Goal: Task Accomplishment & Management: Complete application form

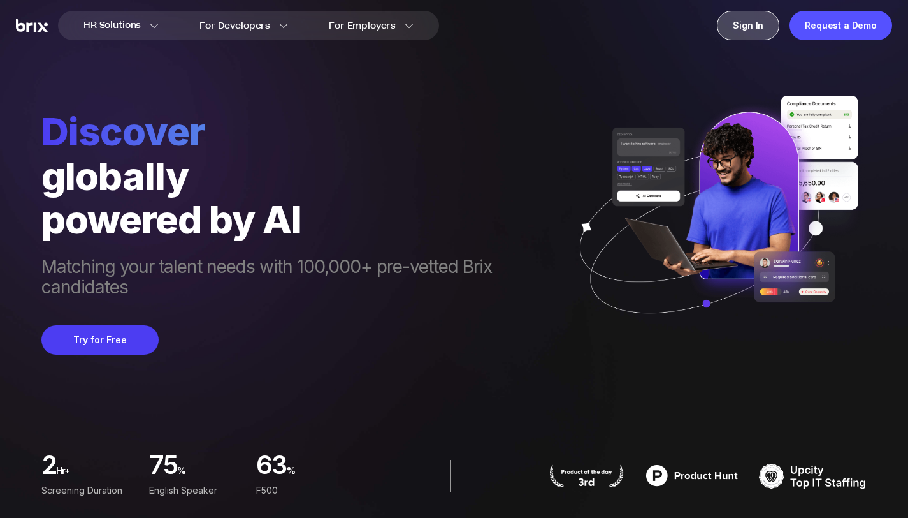
click at [717, 36] on div "Sign In" at bounding box center [748, 25] width 62 height 29
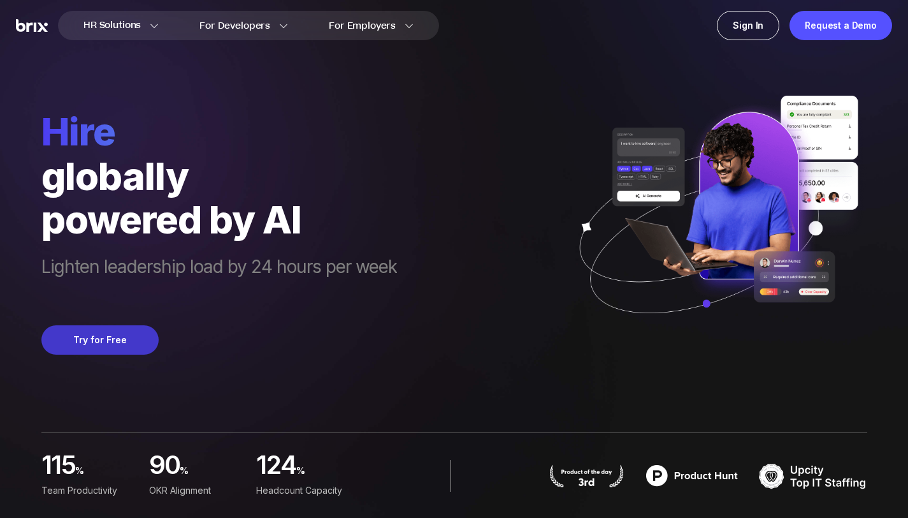
click at [117, 341] on button "Try for Free" at bounding box center [99, 339] width 117 height 29
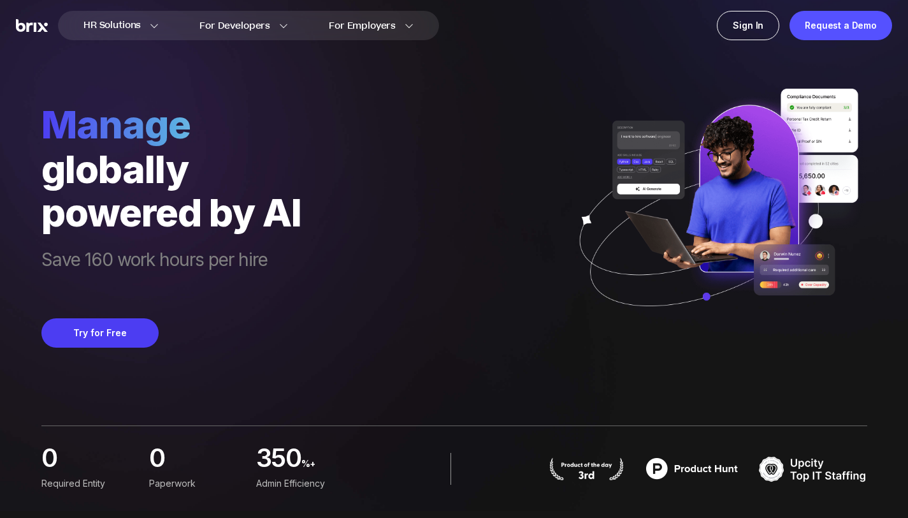
scroll to position [10, 0]
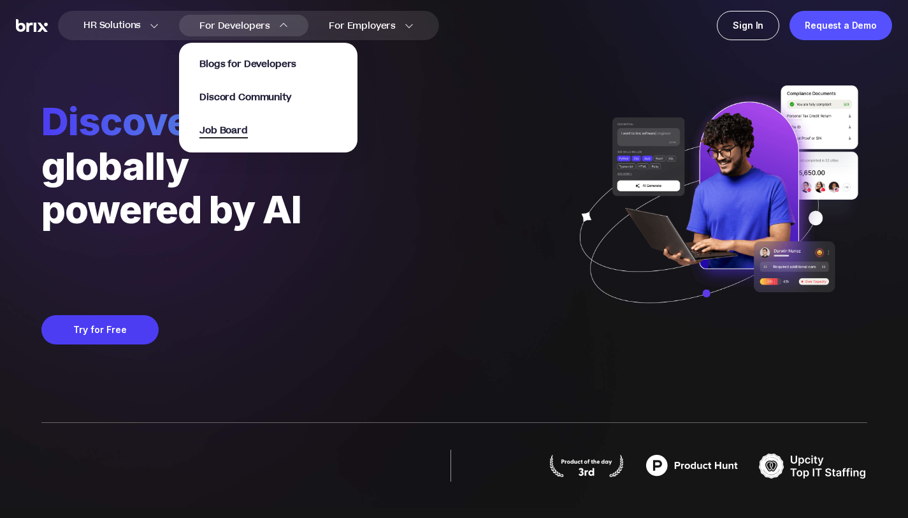
click at [248, 128] on span "Job Board" at bounding box center [224, 131] width 48 height 15
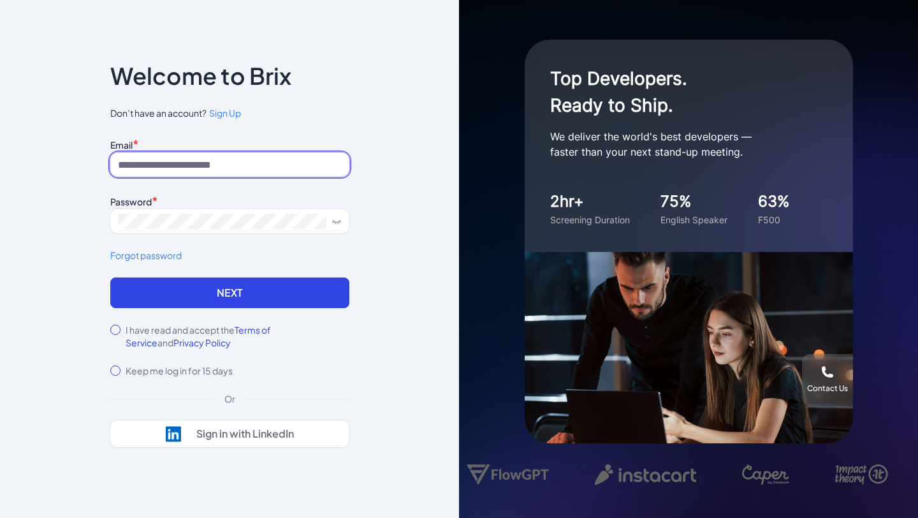
click at [269, 157] on input at bounding box center [229, 164] width 239 height 24
type input "**********"
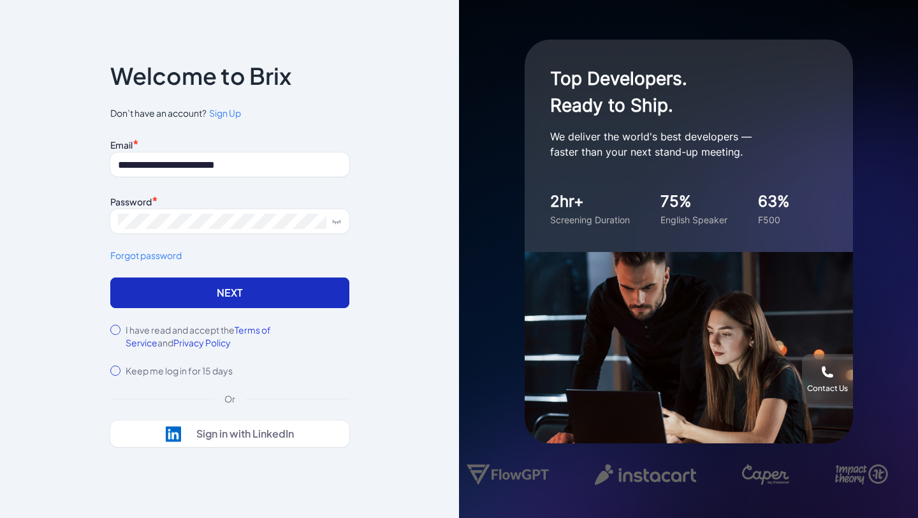
click at [184, 297] on button "Next" at bounding box center [229, 292] width 239 height 31
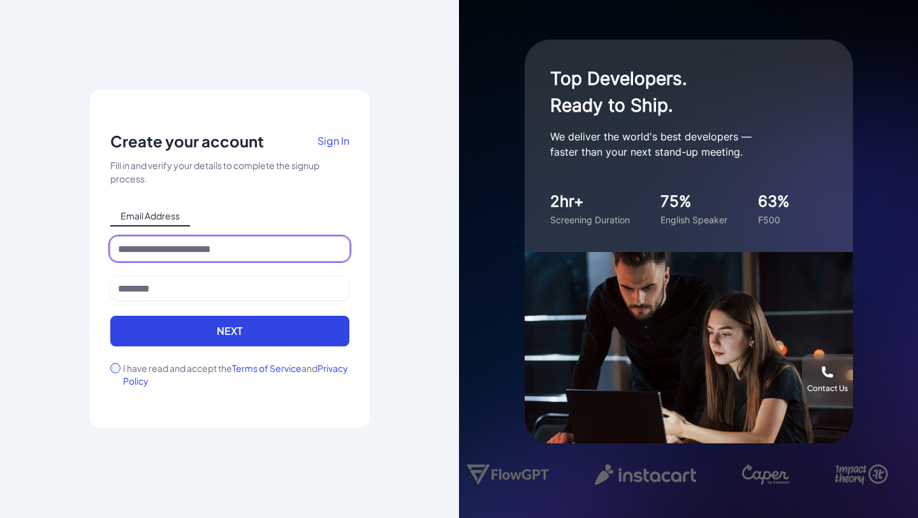
click at [222, 253] on input at bounding box center [229, 248] width 239 height 24
type input "**********"
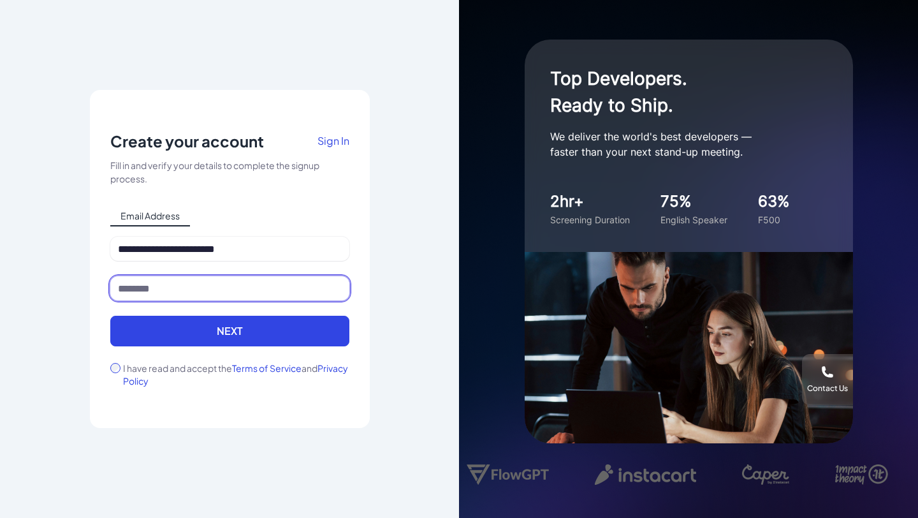
click at [211, 282] on input at bounding box center [229, 288] width 239 height 24
type input "*****"
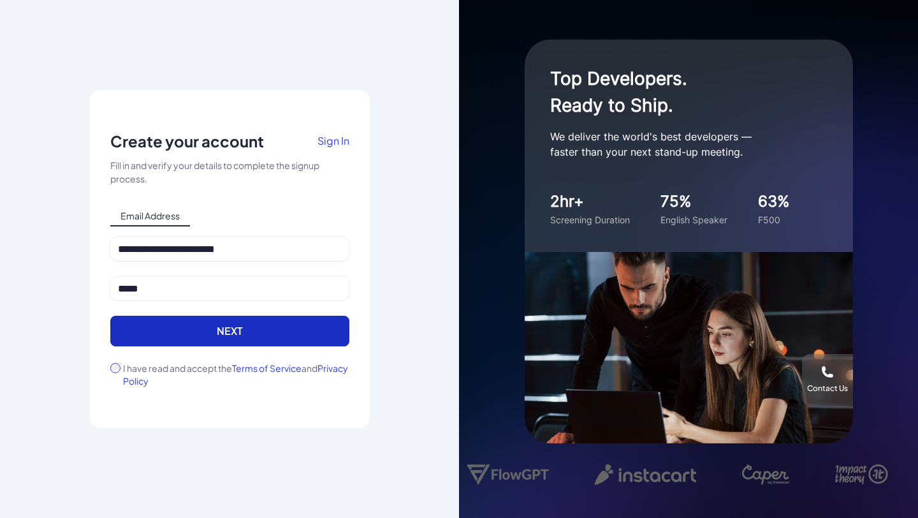
click at [172, 333] on button "Next" at bounding box center [229, 331] width 239 height 31
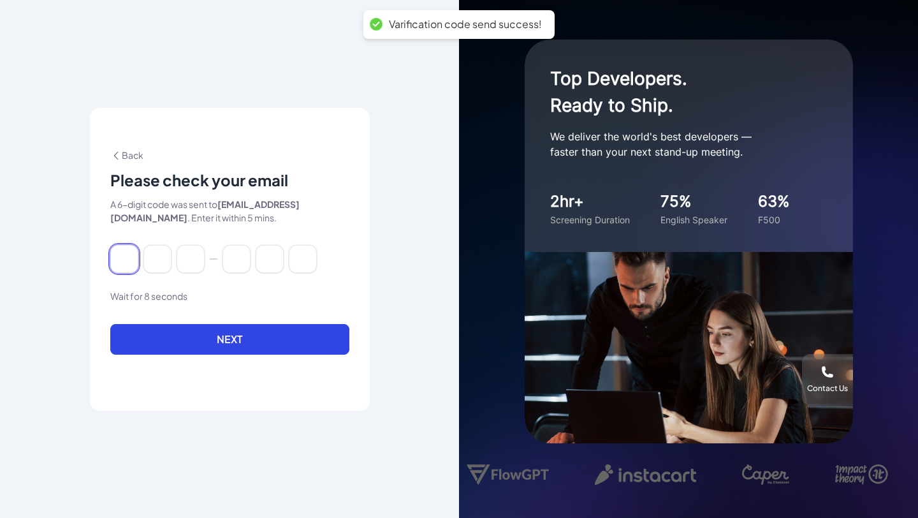
click at [121, 258] on input at bounding box center [124, 259] width 28 height 28
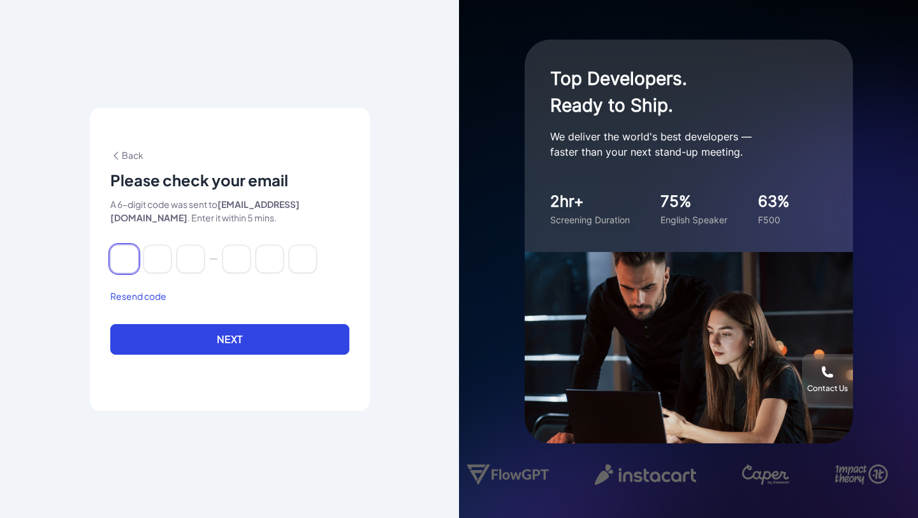
paste input "******"
type input "*"
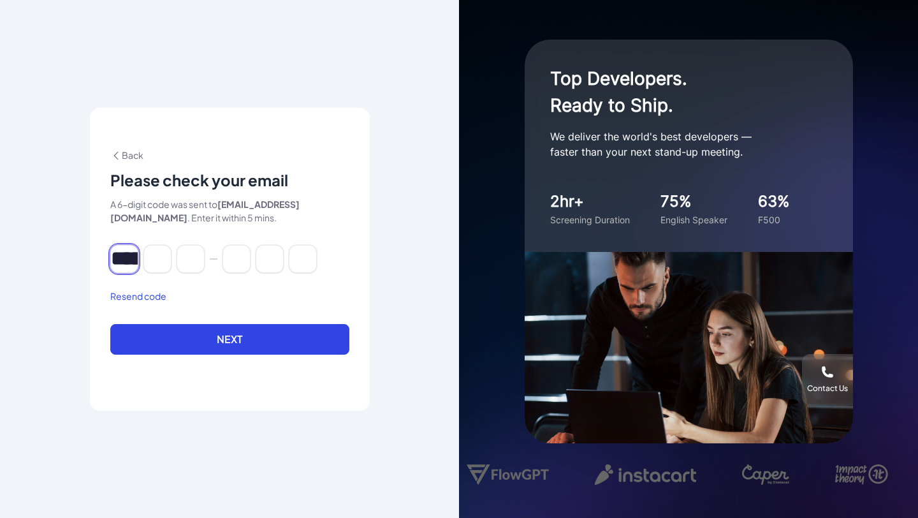
type input "*"
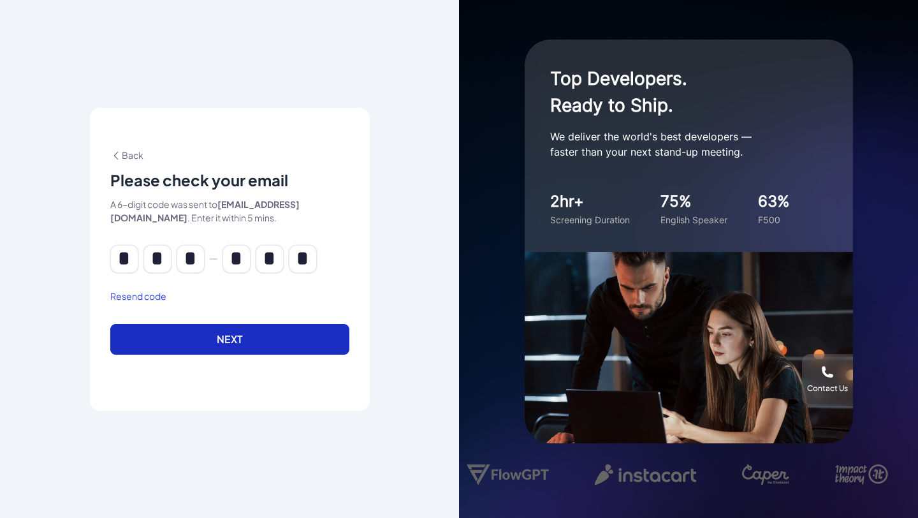
click at [226, 342] on button "Next" at bounding box center [229, 339] width 239 height 31
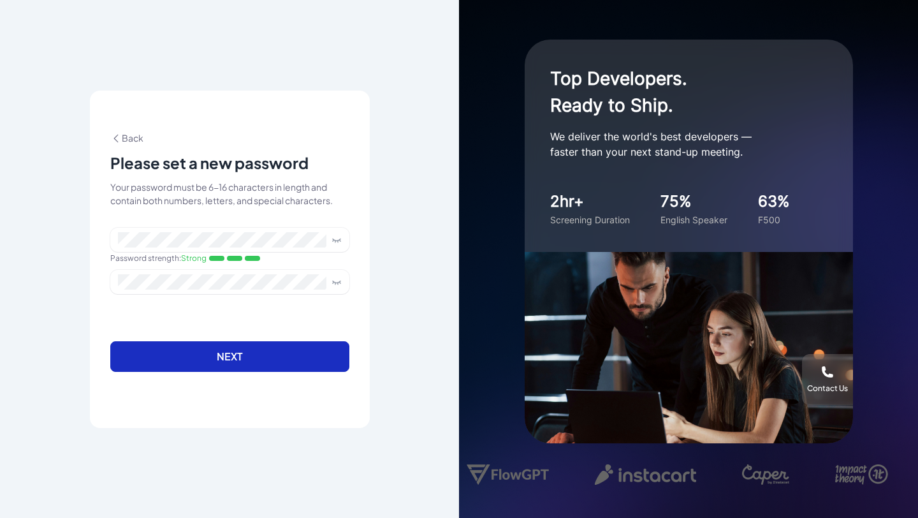
click at [270, 365] on button "Next" at bounding box center [229, 356] width 239 height 31
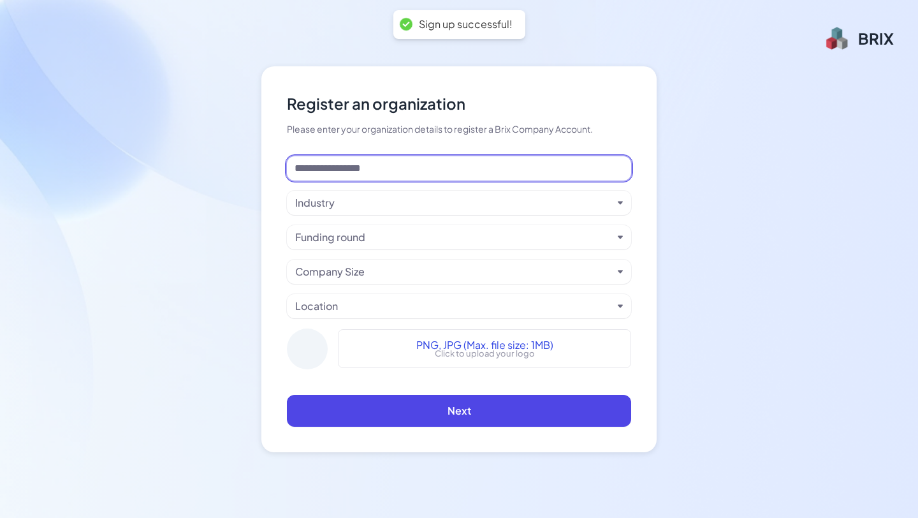
click at [372, 168] on input at bounding box center [459, 168] width 344 height 24
type input "******"
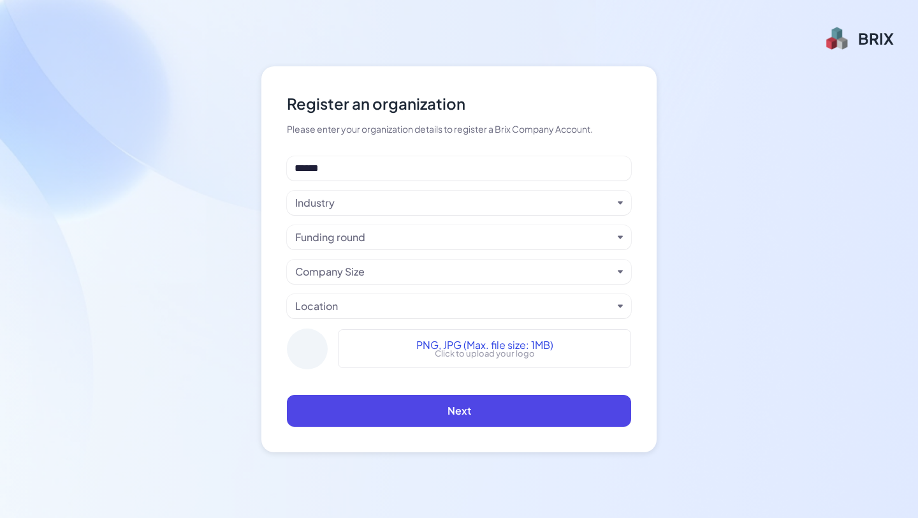
click at [355, 202] on div "Industry" at bounding box center [453, 202] width 317 height 15
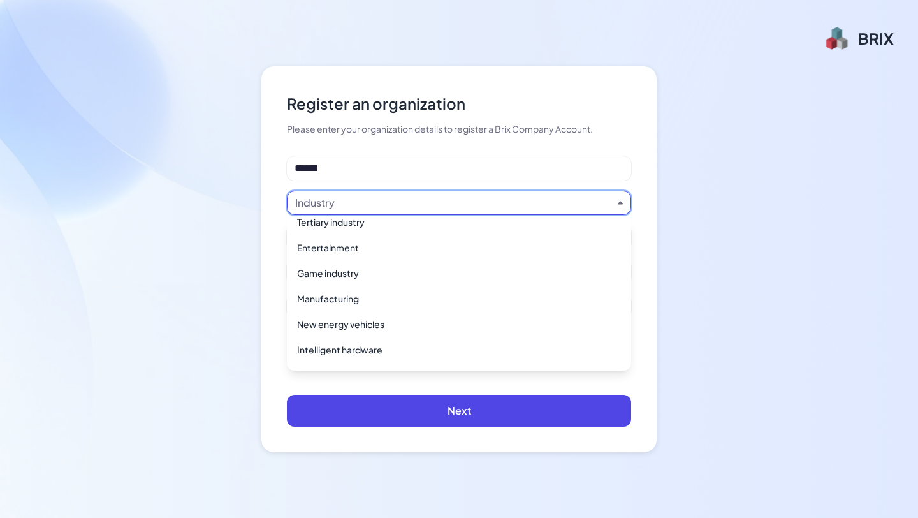
scroll to position [926, 0]
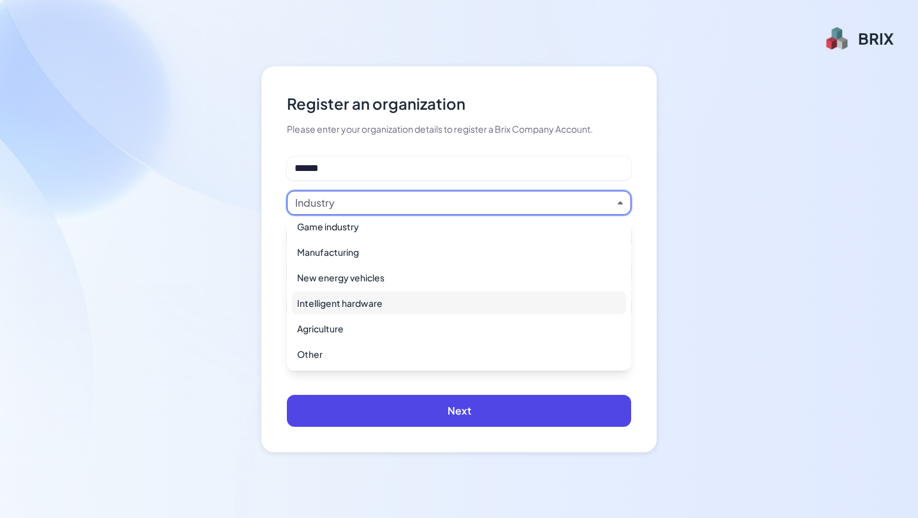
click at [360, 308] on div "Intelligent hardware" at bounding box center [459, 302] width 334 height 23
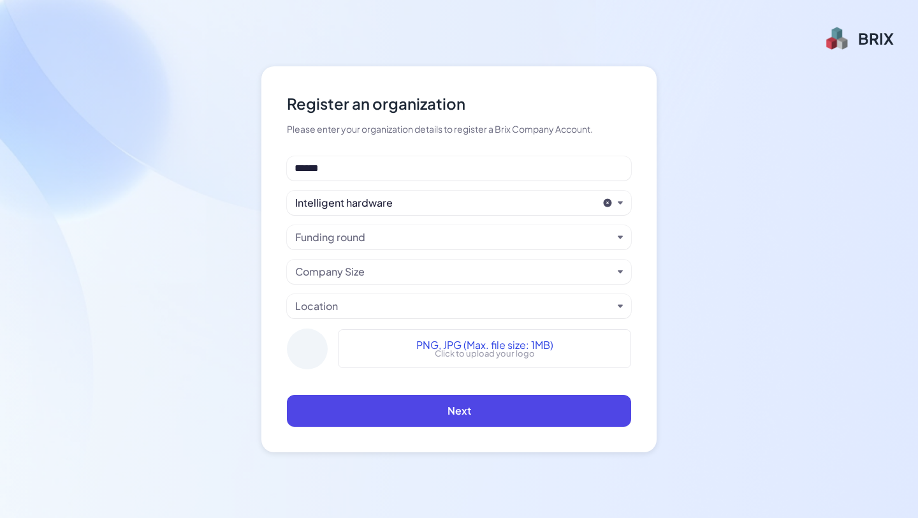
click at [375, 240] on div "Funding round" at bounding box center [453, 236] width 317 height 15
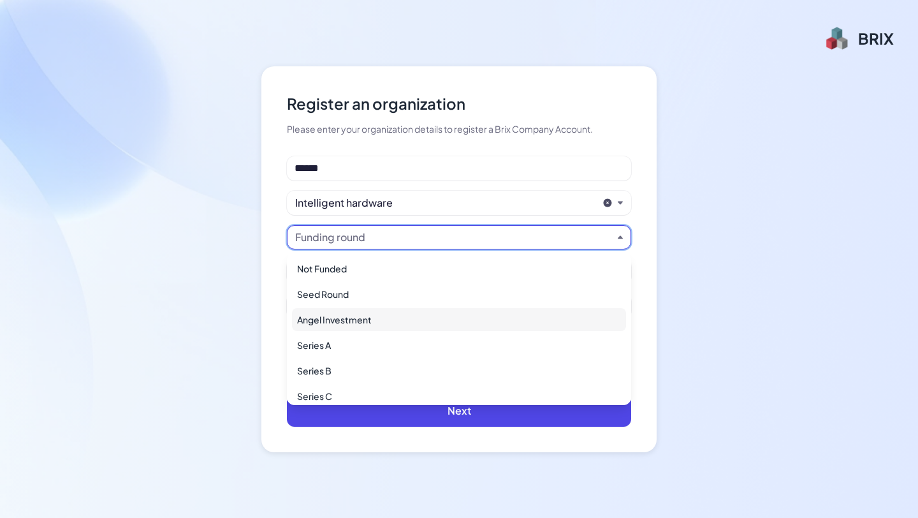
scroll to position [59, 0]
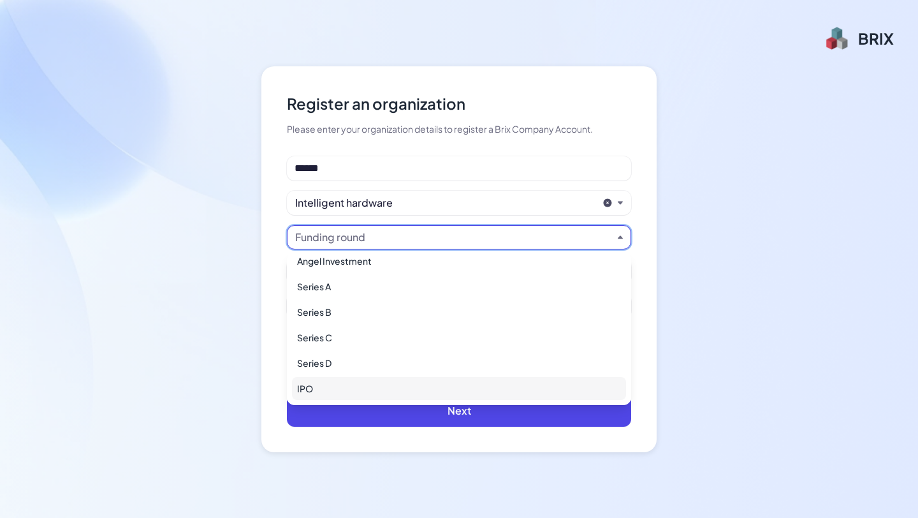
click at [398, 394] on div "IPO" at bounding box center [459, 388] width 334 height 23
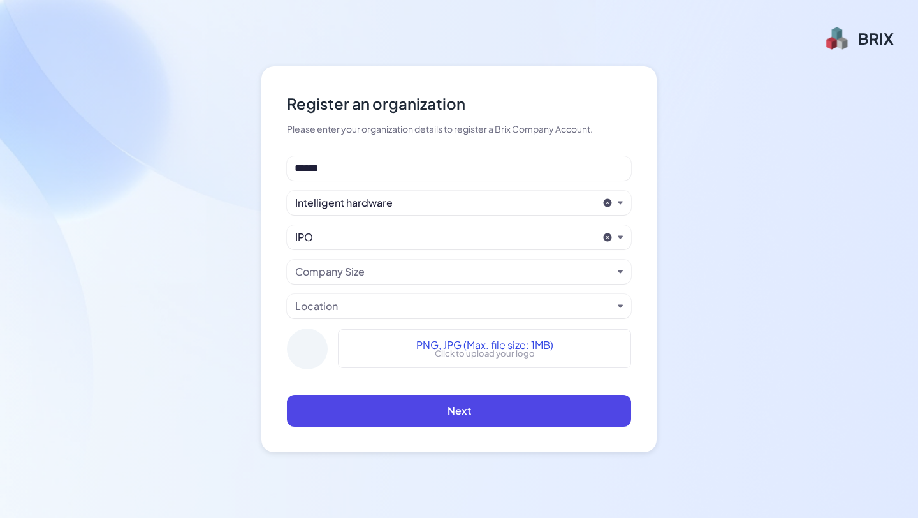
click at [407, 272] on div "Company Size" at bounding box center [453, 271] width 317 height 15
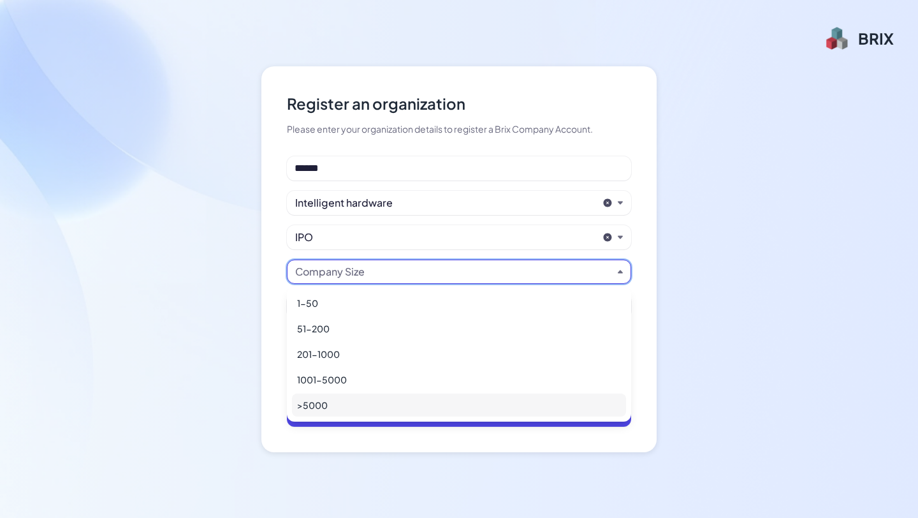
click at [391, 403] on div ">5000" at bounding box center [459, 404] width 334 height 23
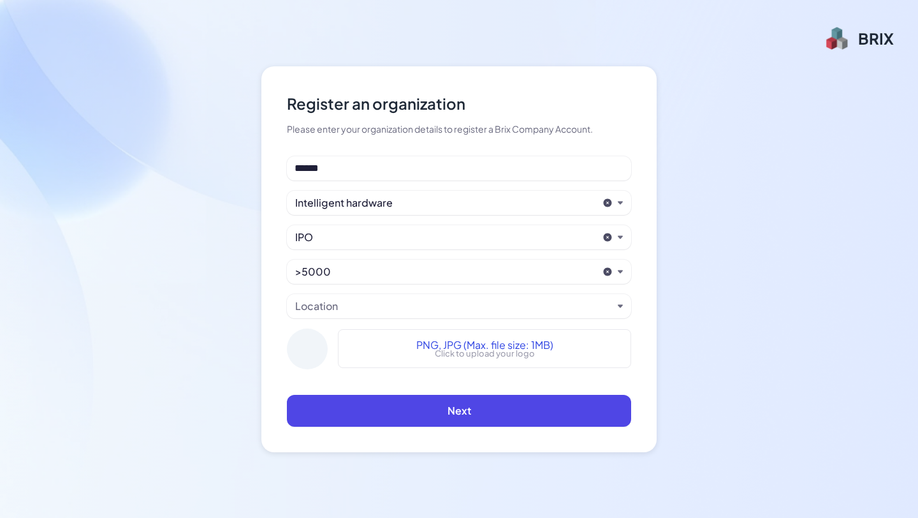
click at [405, 302] on div "Location" at bounding box center [453, 305] width 317 height 15
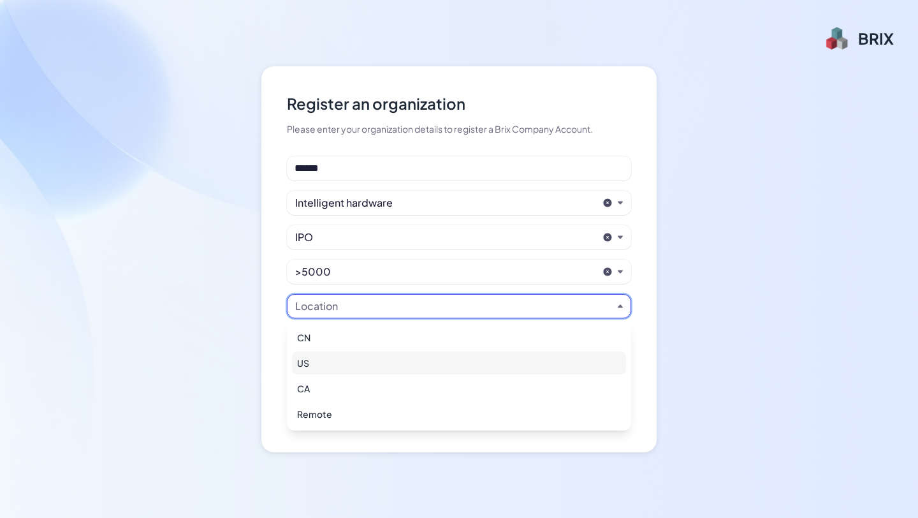
click at [381, 365] on div "US" at bounding box center [459, 362] width 334 height 23
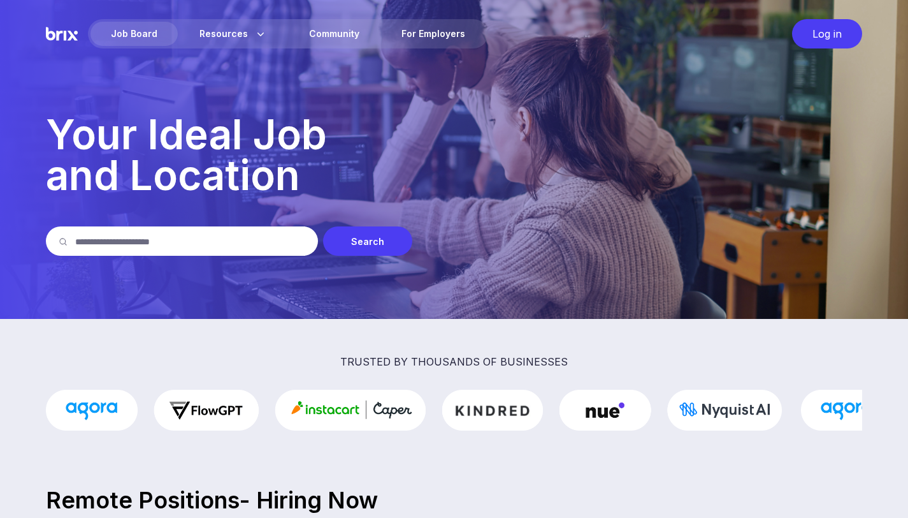
click at [364, 241] on div "Search" at bounding box center [367, 240] width 89 height 29
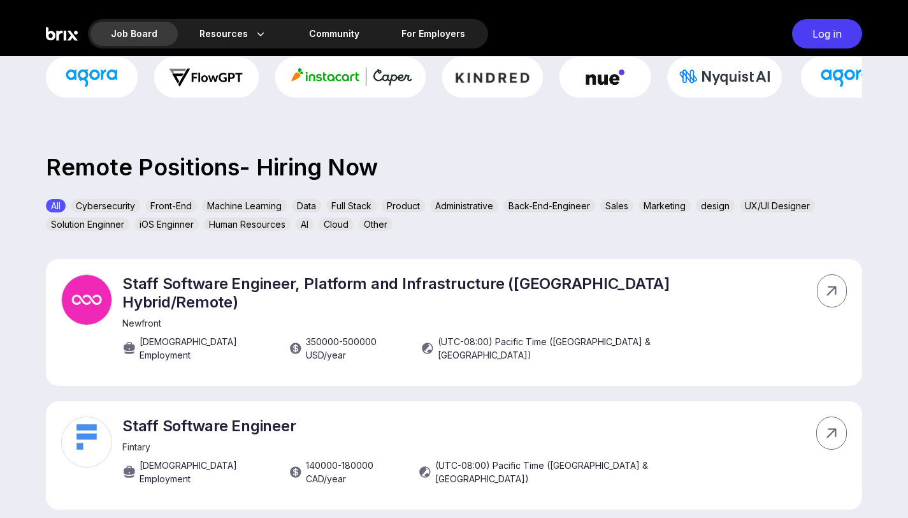
scroll to position [304, 0]
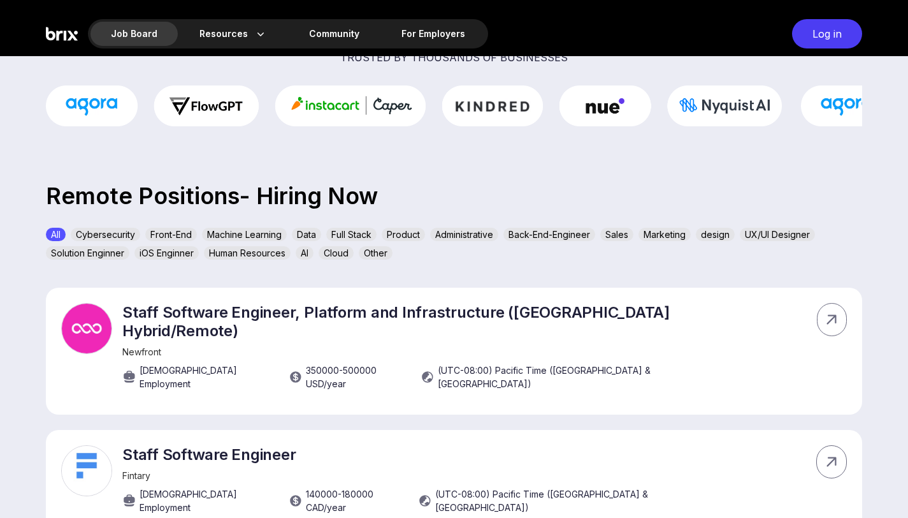
click at [251, 233] on div "Machine Learning" at bounding box center [244, 234] width 85 height 13
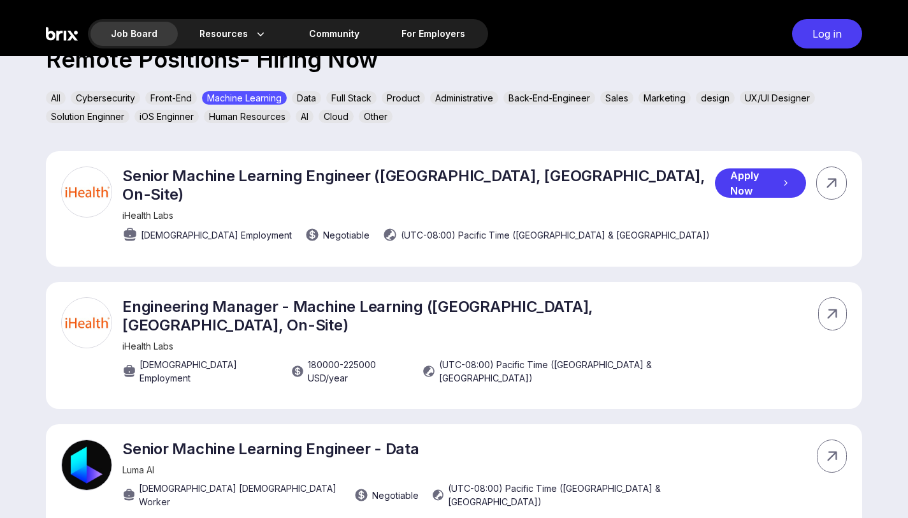
scroll to position [444, 0]
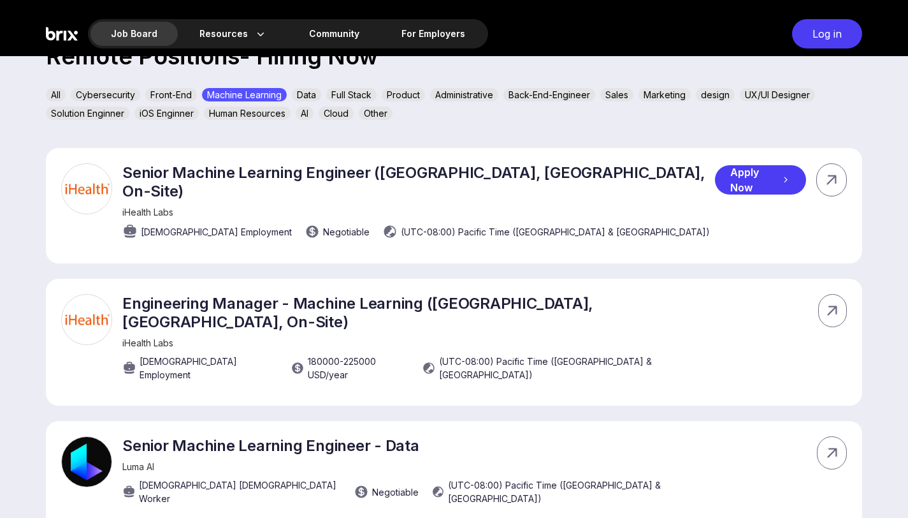
click at [772, 182] on div "Apply Now" at bounding box center [760, 179] width 91 height 29
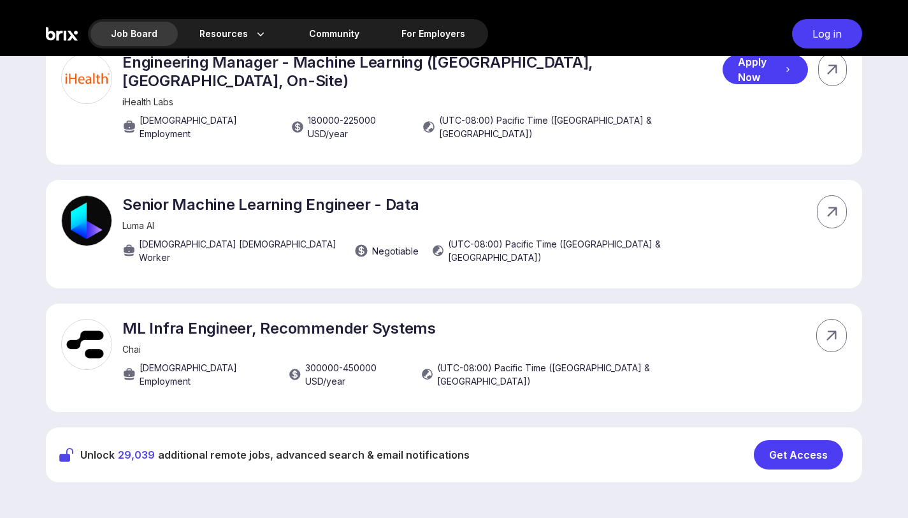
scroll to position [688, 0]
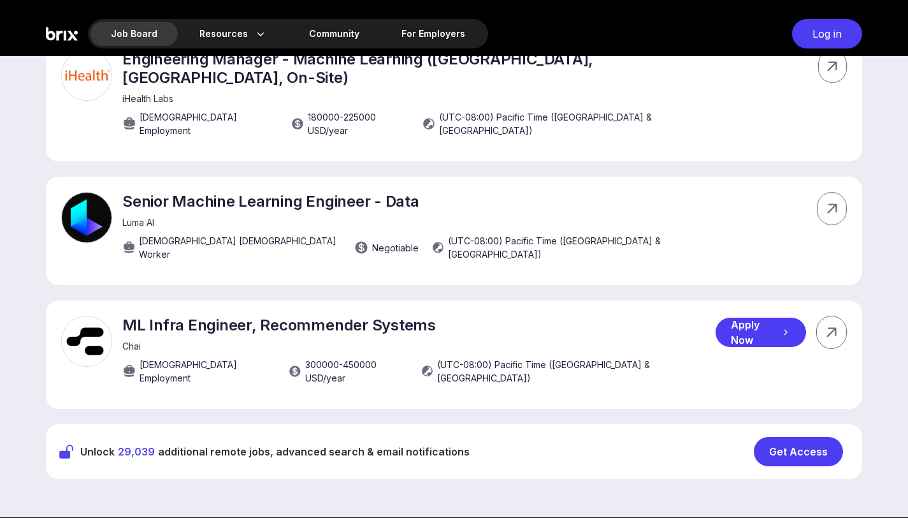
click at [745, 317] on div "Apply Now" at bounding box center [761, 331] width 91 height 29
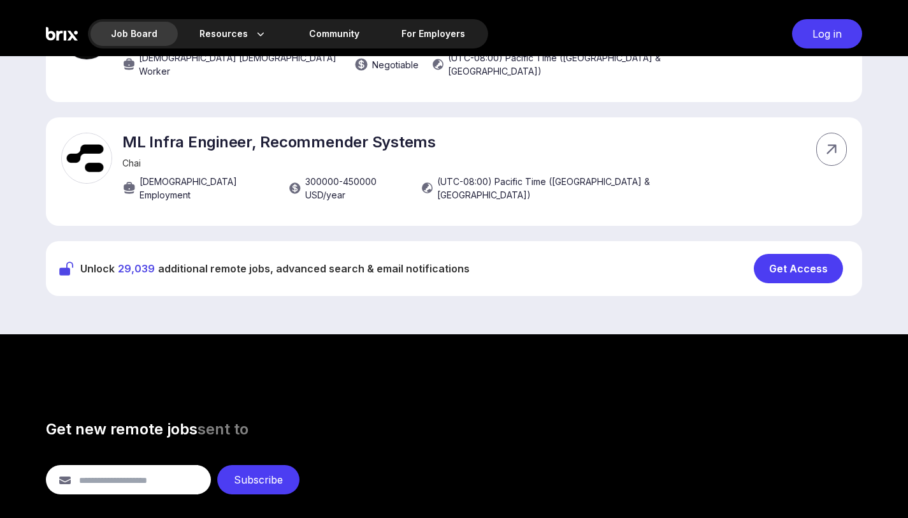
scroll to position [871, 0]
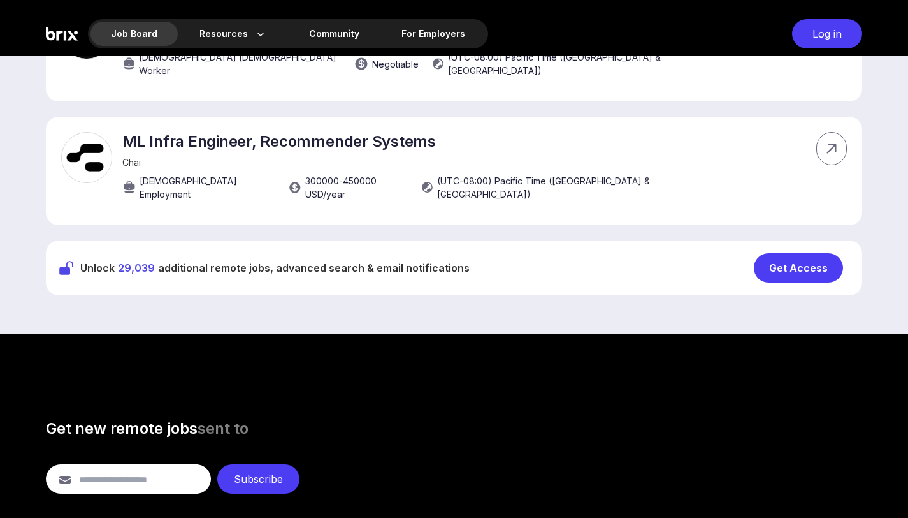
click at [794, 253] on div "Get Access" at bounding box center [798, 267] width 89 height 29
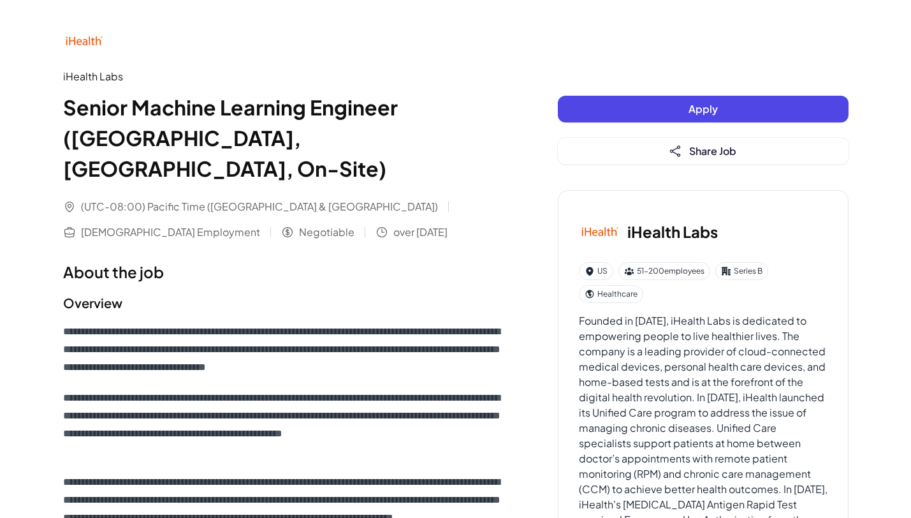
click at [655, 108] on button "Apply" at bounding box center [703, 109] width 291 height 27
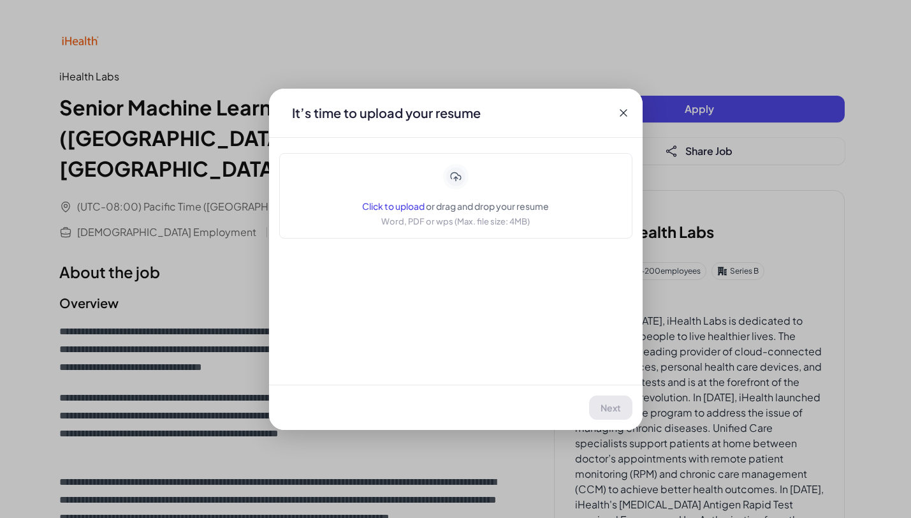
click at [477, 192] on div "Click to upload or drag and drop your resume Word, PDF or wps (Max. file size: …" at bounding box center [455, 196] width 187 height 64
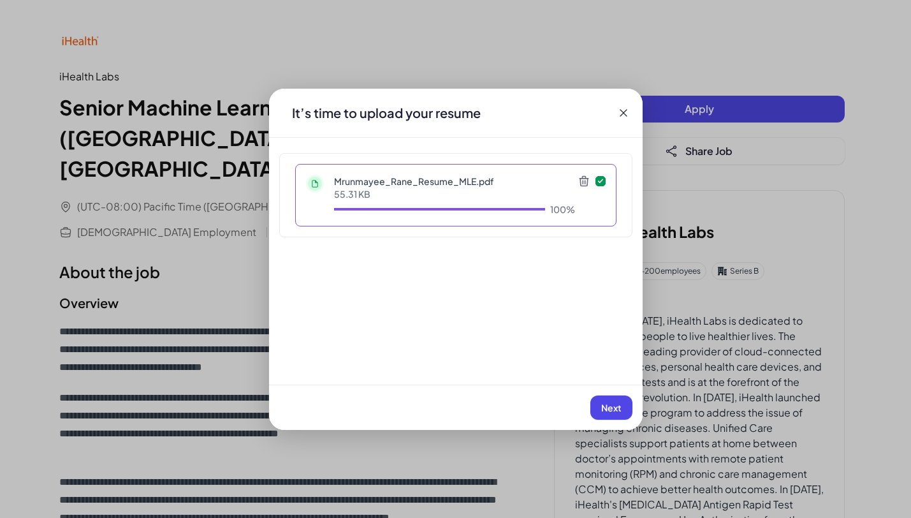
scroll to position [205, 0]
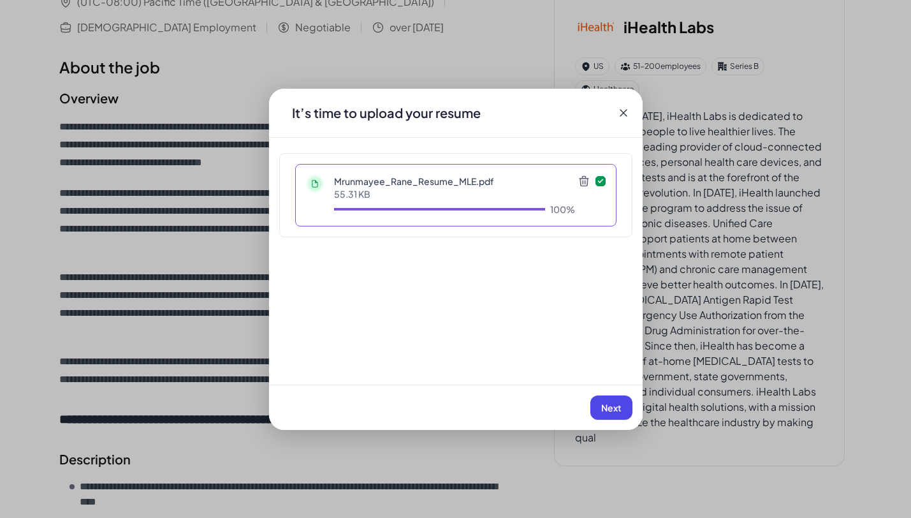
click at [607, 405] on span "Next" at bounding box center [611, 407] width 20 height 11
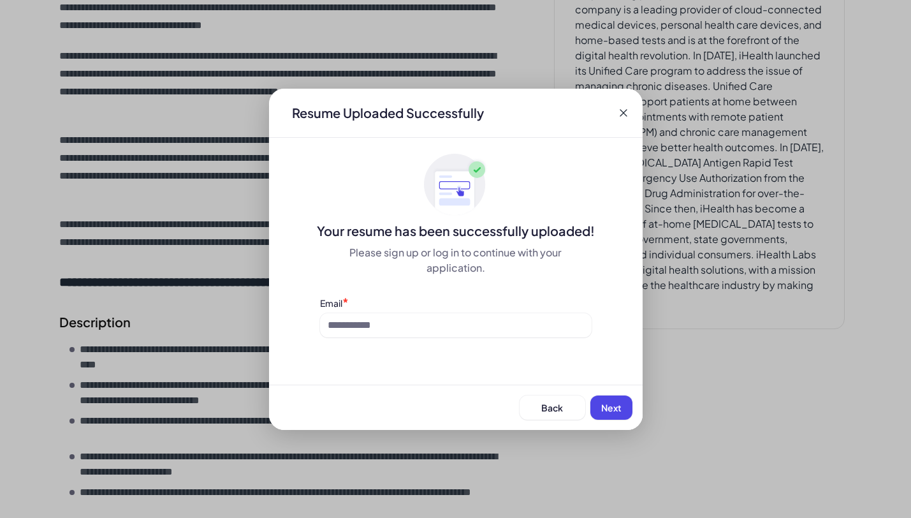
scroll to position [411, 0]
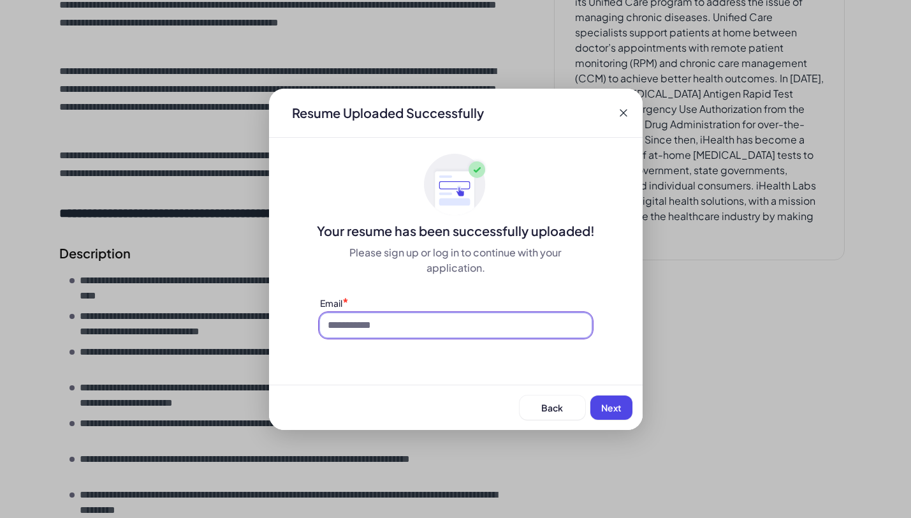
click at [418, 328] on input at bounding box center [456, 325] width 272 height 24
type input "**********"
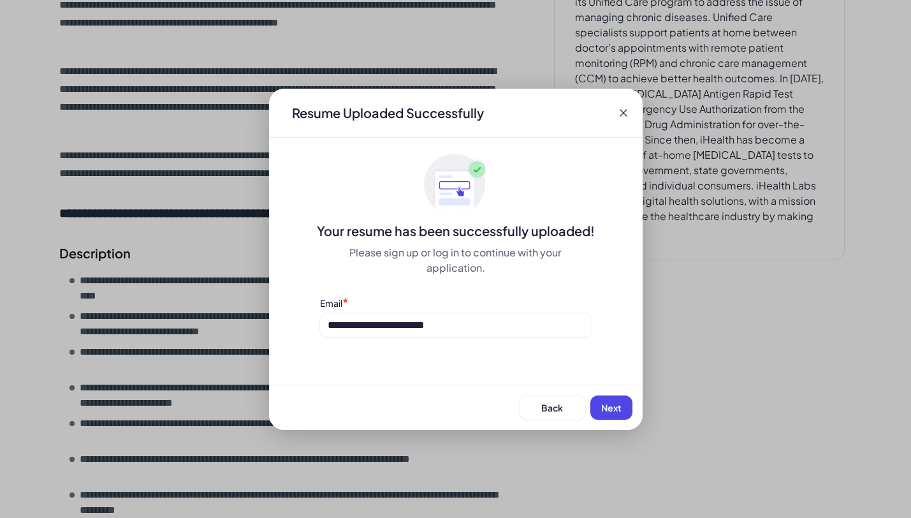
click at [608, 409] on span "Next" at bounding box center [611, 407] width 20 height 11
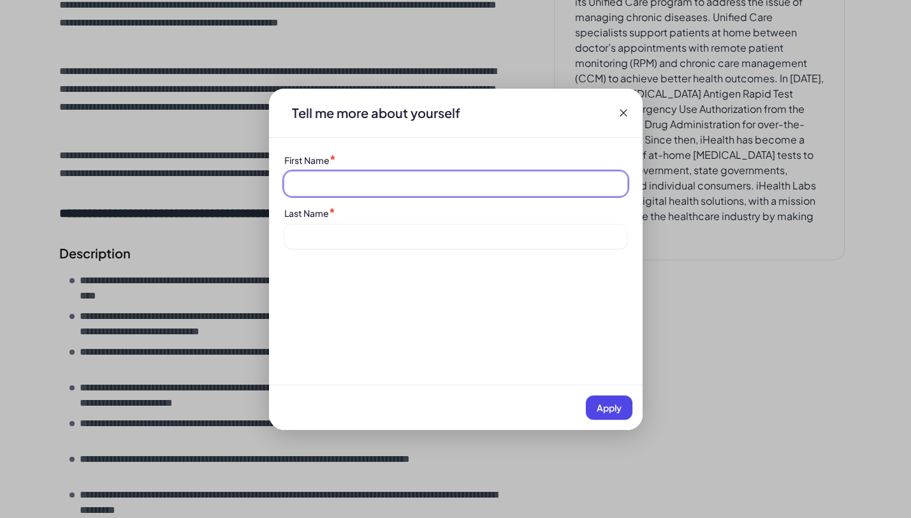
click at [423, 186] on input at bounding box center [455, 183] width 343 height 24
type input "*********"
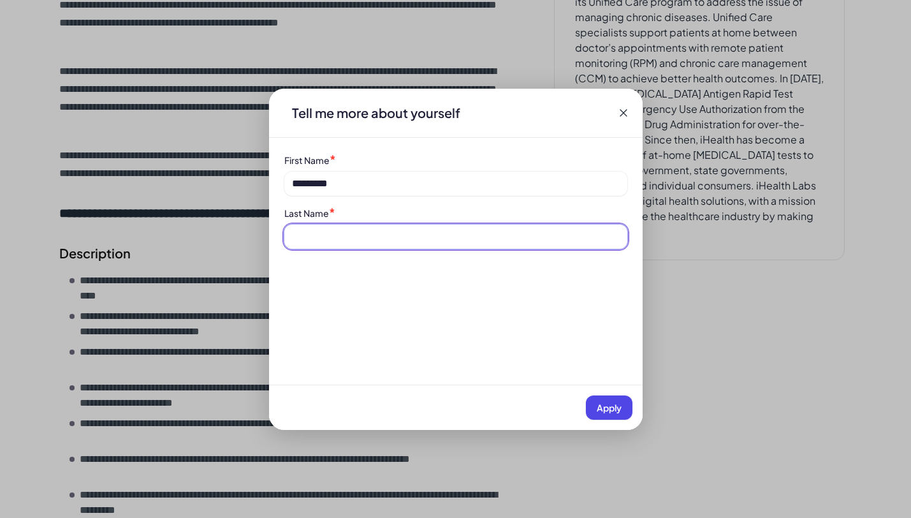
click at [389, 229] on input at bounding box center [455, 236] width 343 height 24
type input "****"
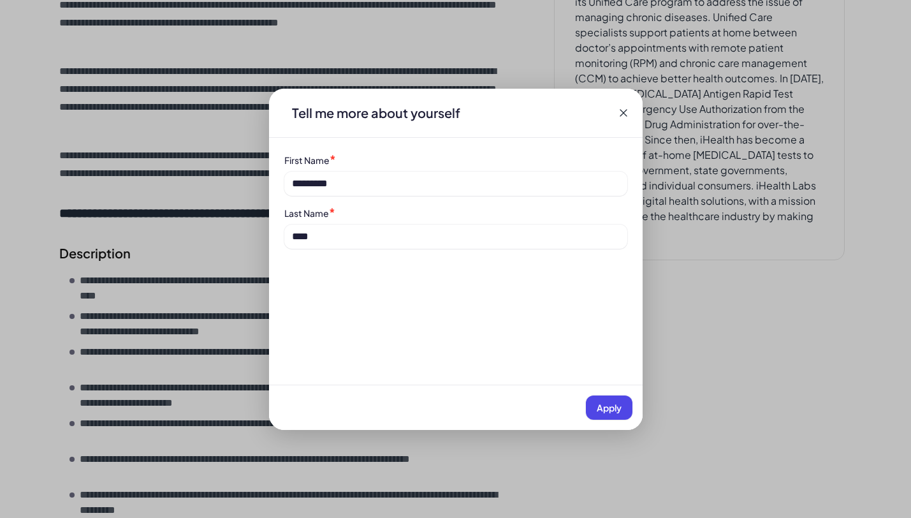
click at [602, 413] on button "Apply" at bounding box center [609, 407] width 47 height 24
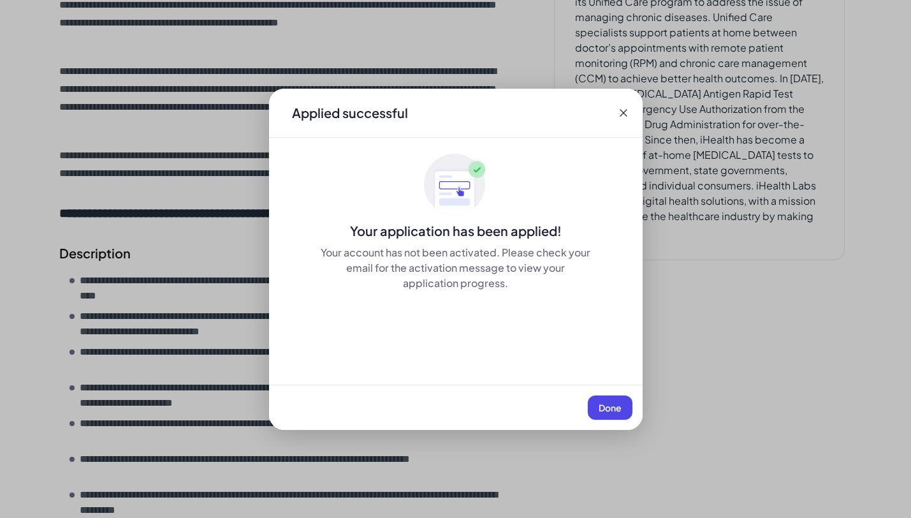
click at [604, 412] on button "Done" at bounding box center [610, 407] width 45 height 24
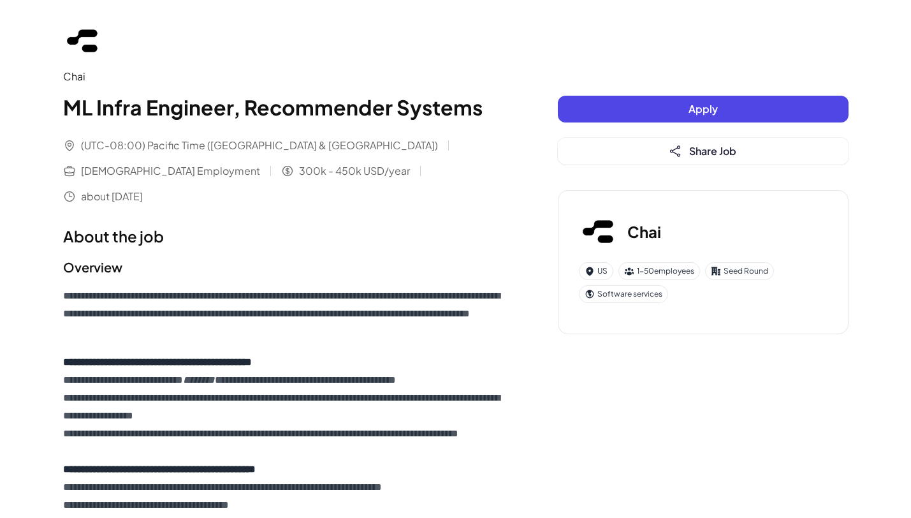
scroll to position [5, 0]
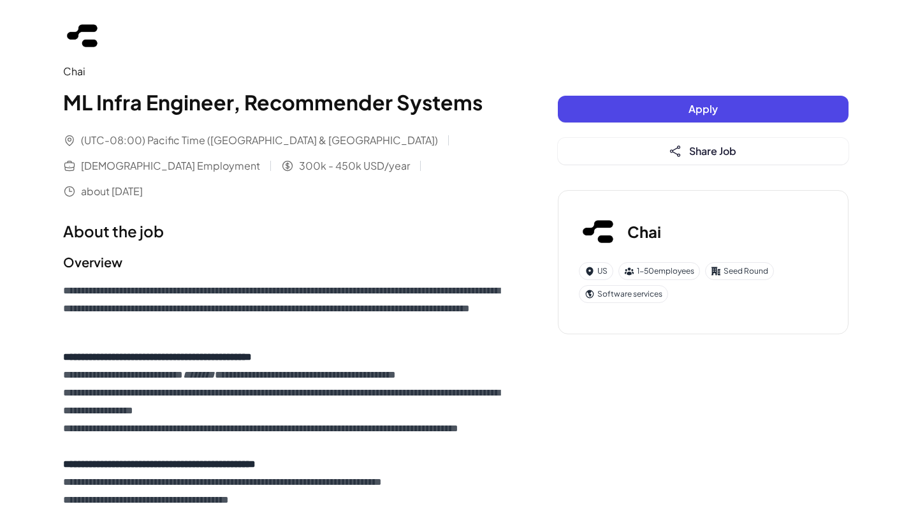
click at [592, 236] on img at bounding box center [599, 231] width 41 height 41
click at [72, 43] on img at bounding box center [83, 35] width 41 height 41
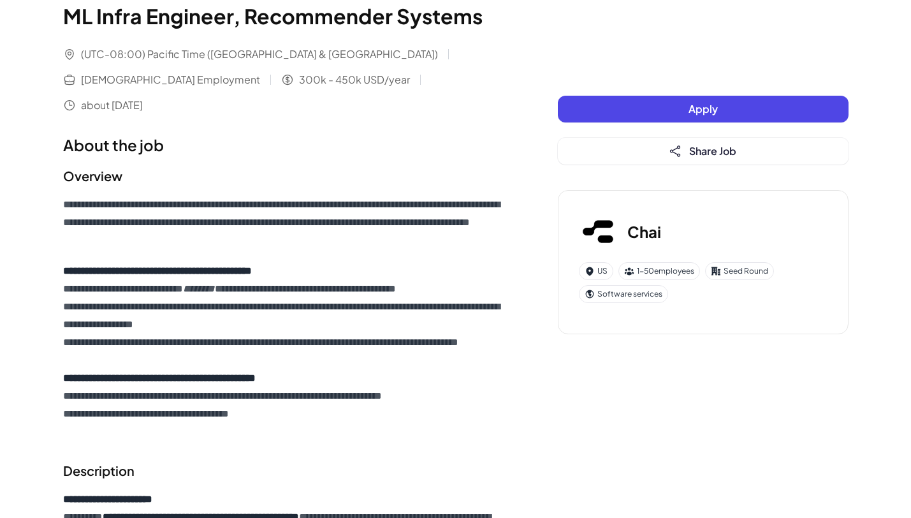
scroll to position [0, 0]
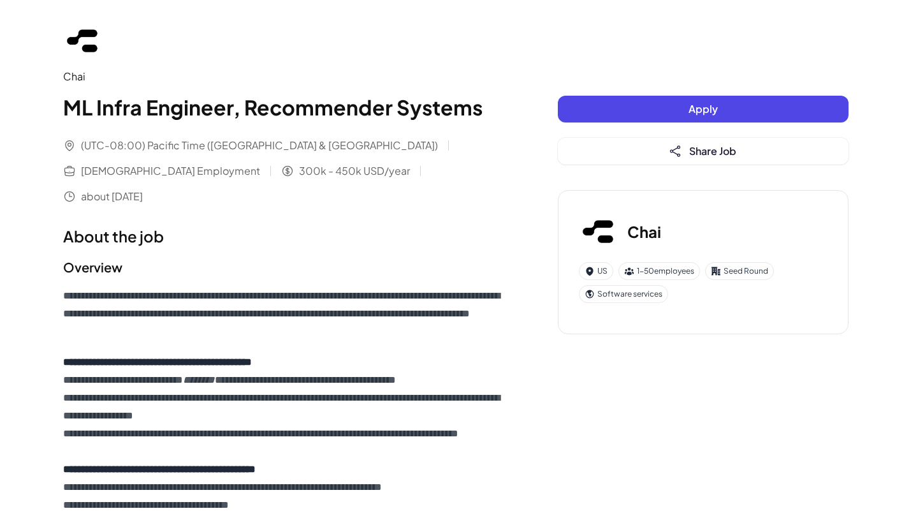
click at [333, 224] on h1 "About the job" at bounding box center [285, 235] width 444 height 23
